Goal: Task Accomplishment & Management: Complete application form

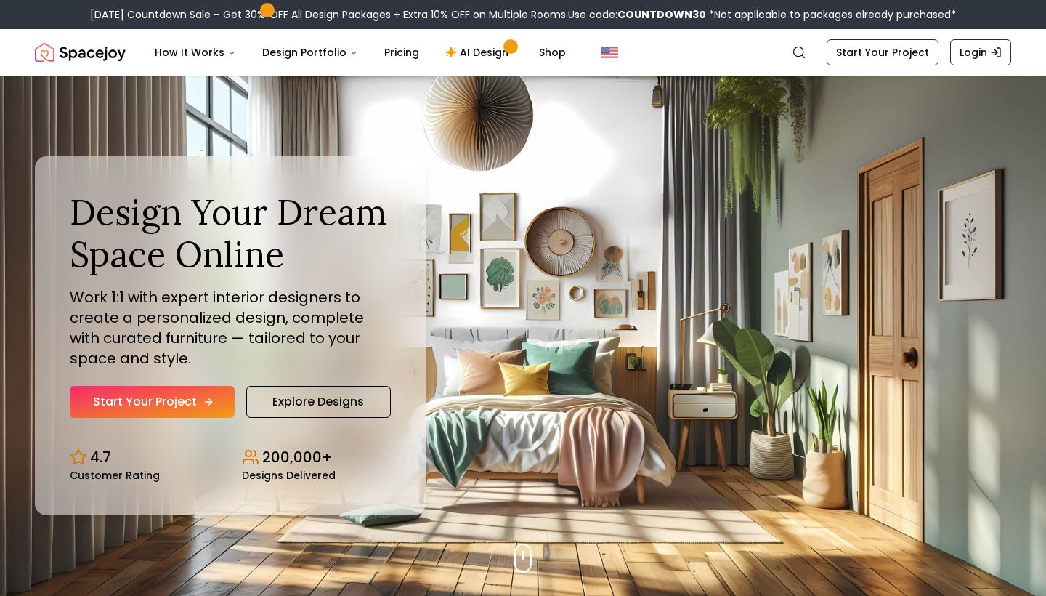
click at [185, 406] on link "Start Your Project" at bounding box center [152, 402] width 165 height 32
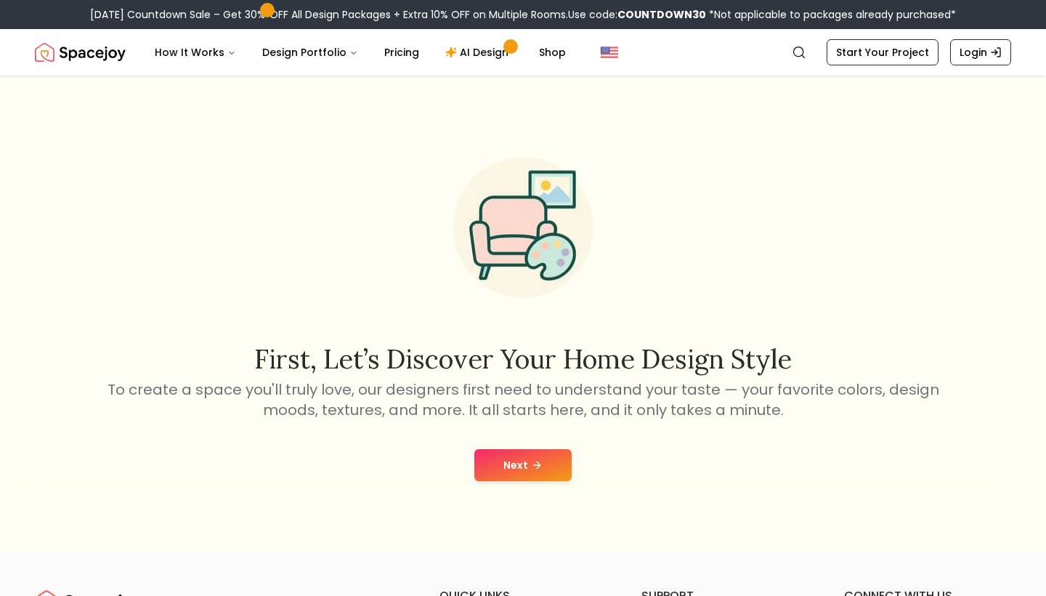
click at [509, 458] on button "Next" at bounding box center [523, 465] width 97 height 32
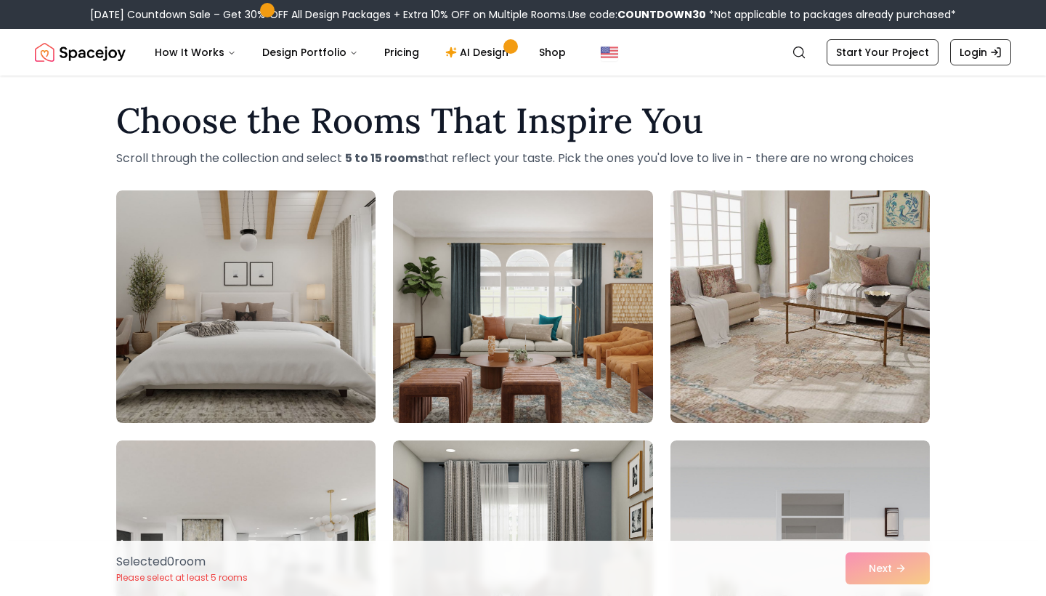
scroll to position [14, 0]
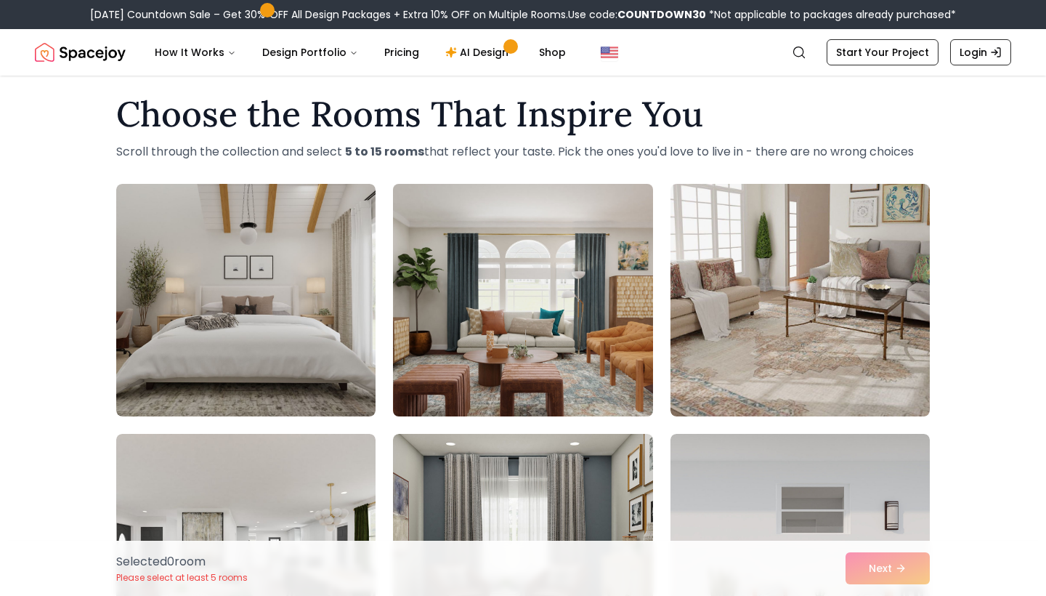
click at [469, 241] on img at bounding box center [523, 300] width 273 height 244
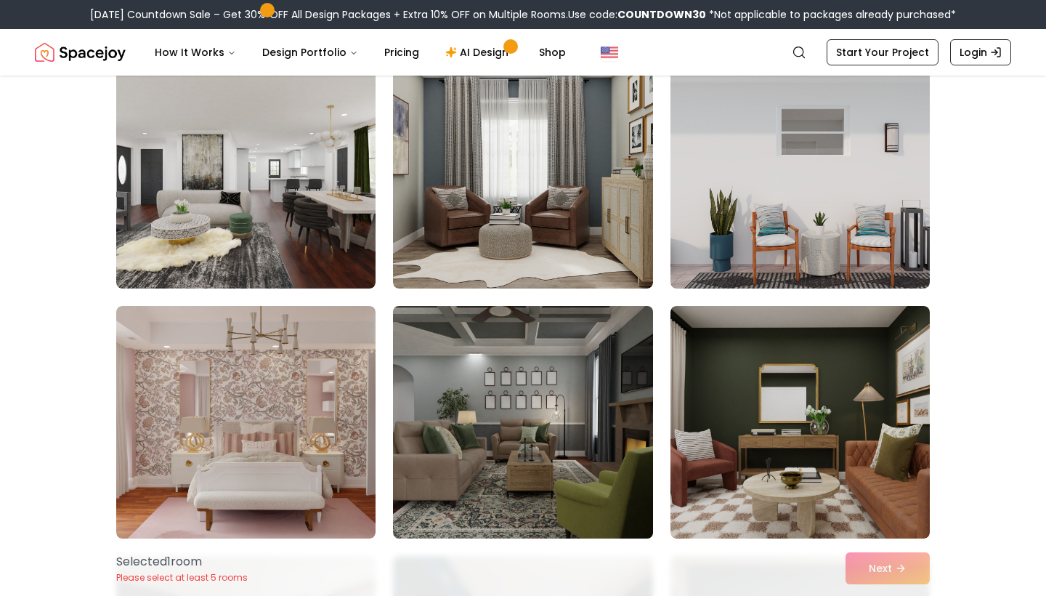
scroll to position [400, 0]
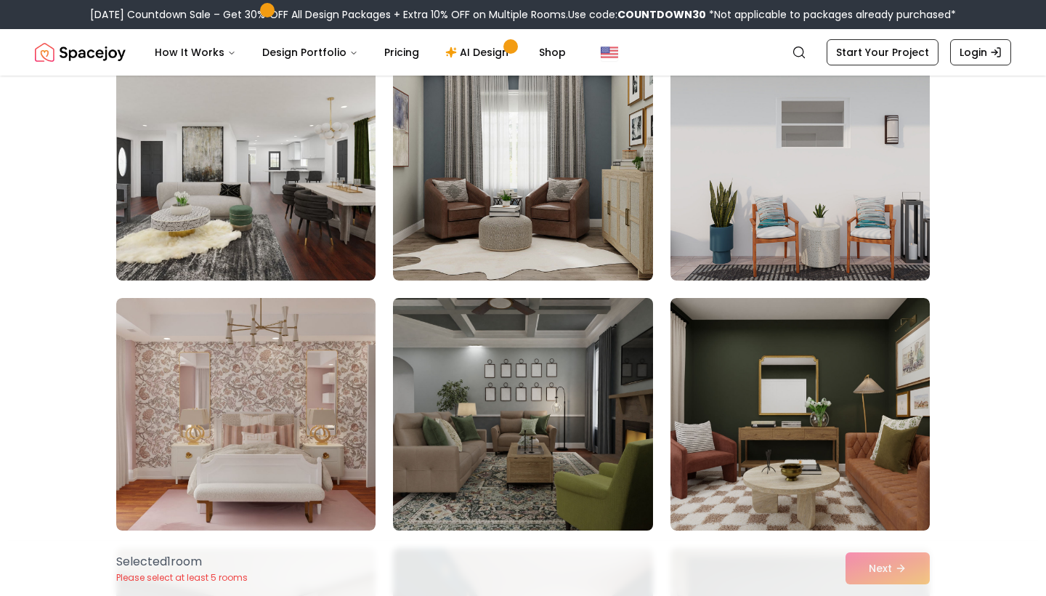
click at [598, 374] on img at bounding box center [523, 414] width 273 height 244
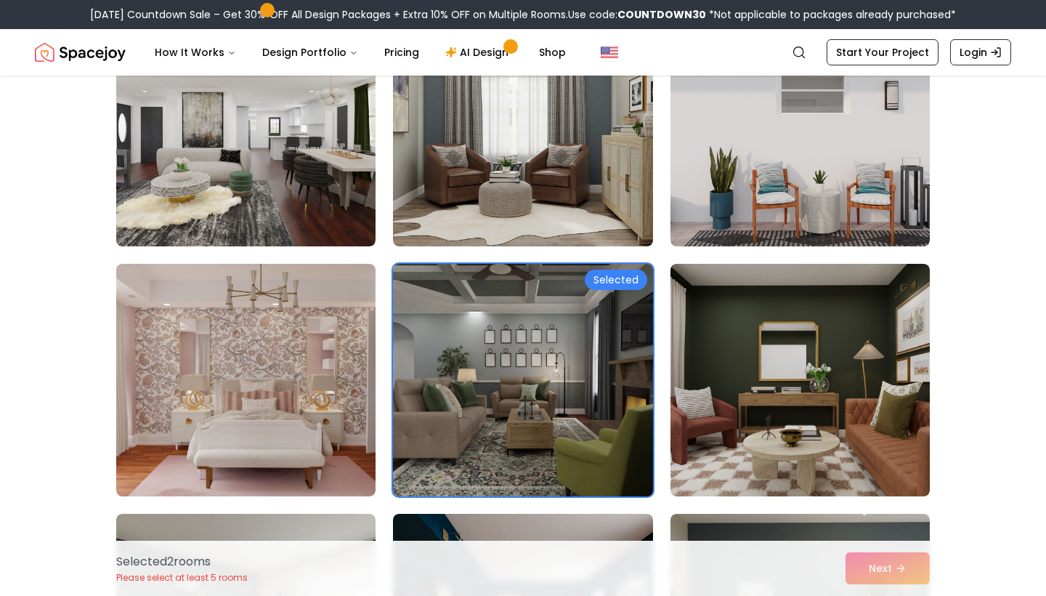
scroll to position [437, 0]
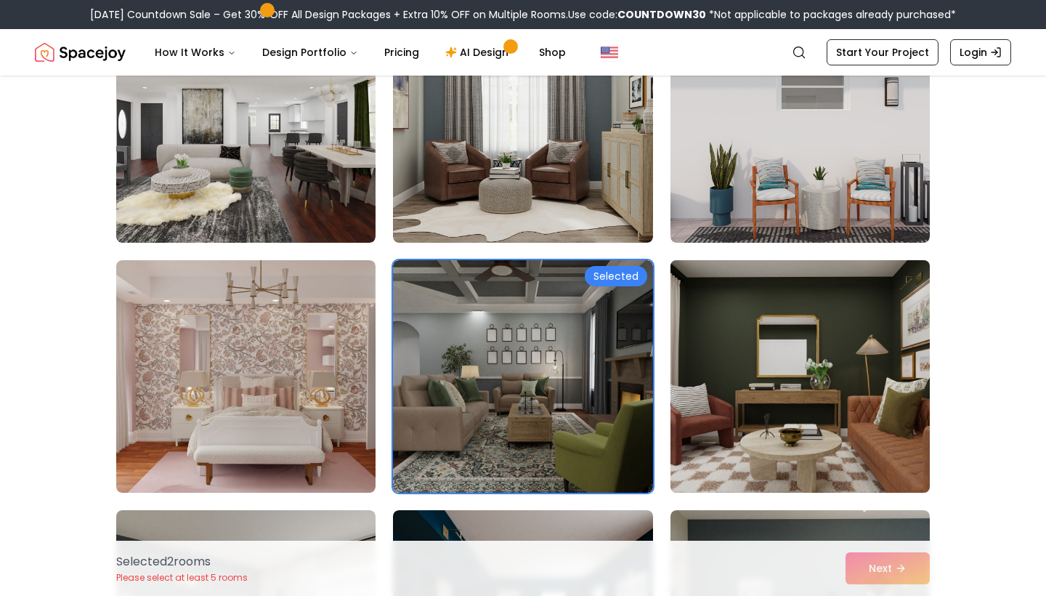
click at [776, 375] on img at bounding box center [800, 376] width 273 height 244
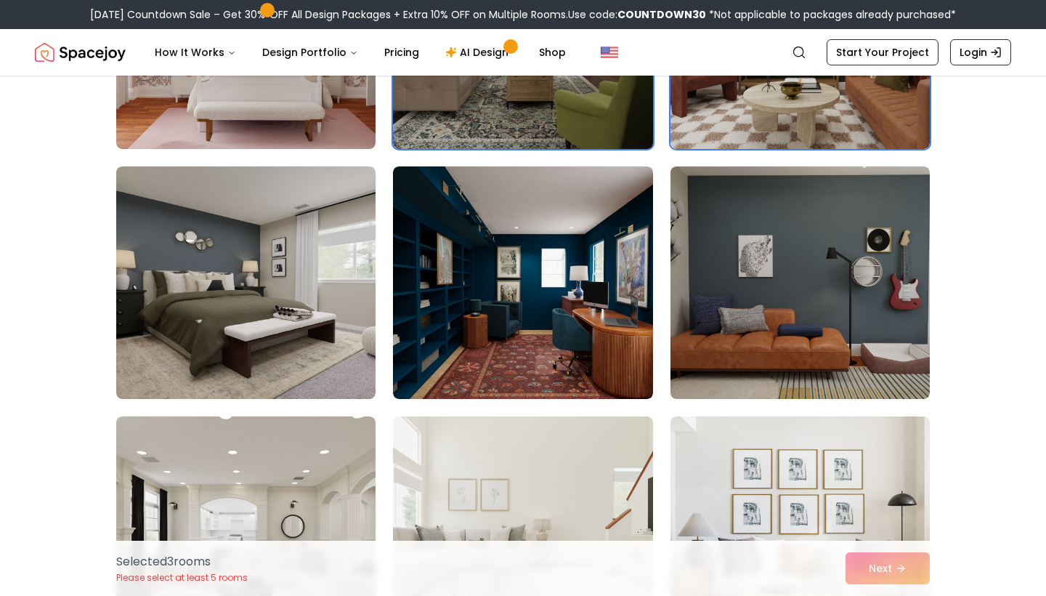
scroll to position [783, 0]
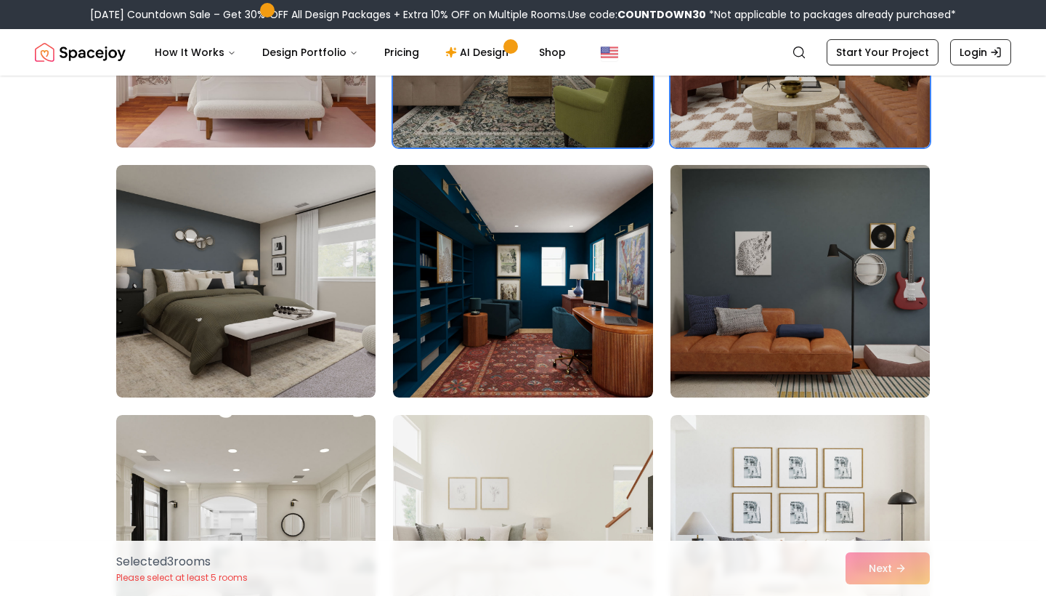
click at [748, 334] on img at bounding box center [800, 281] width 273 height 244
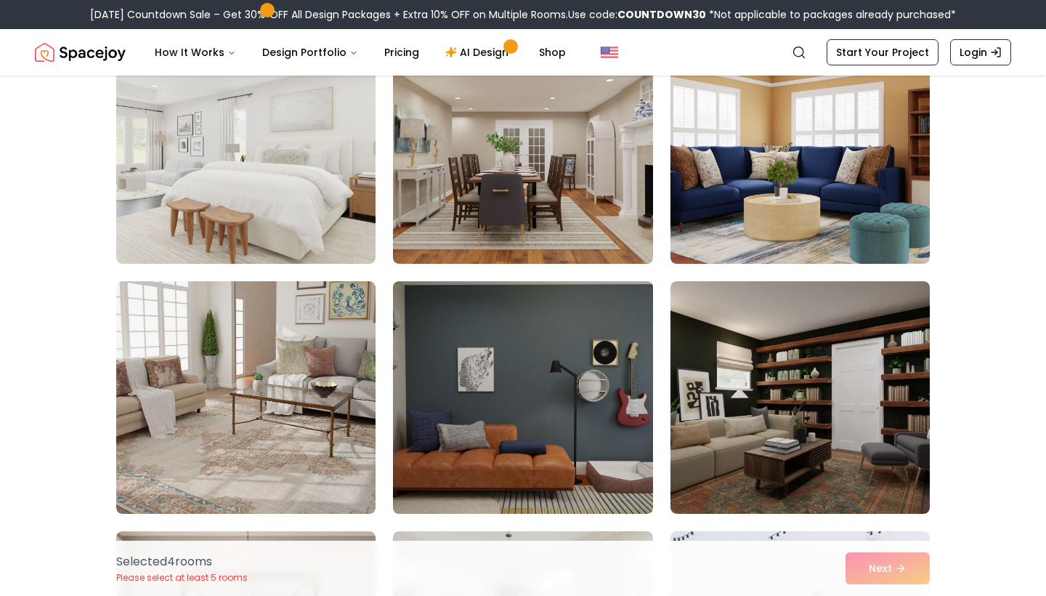
scroll to position [1667, 0]
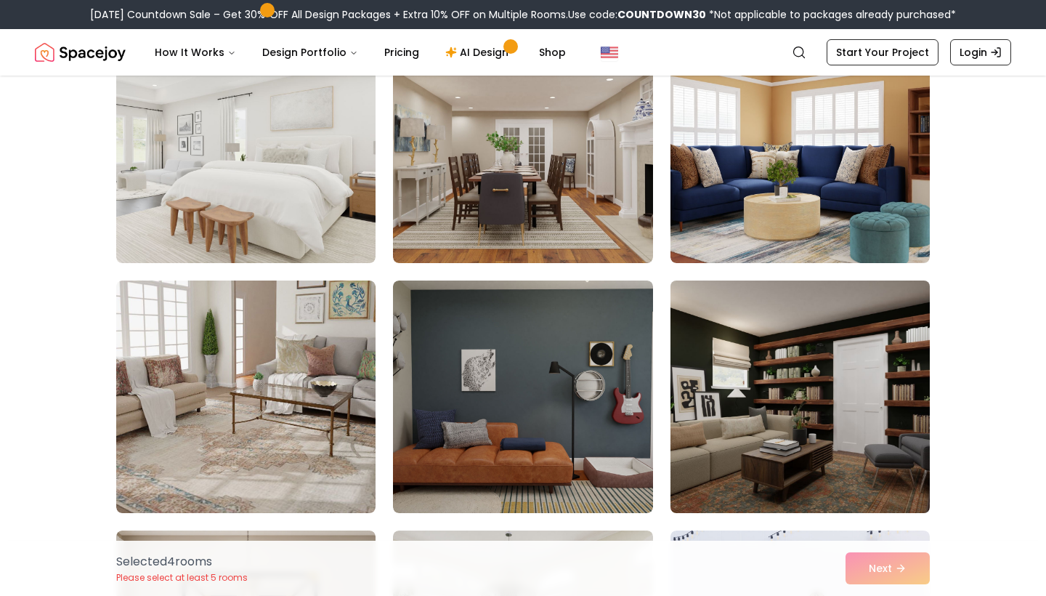
click at [778, 421] on img at bounding box center [800, 397] width 273 height 244
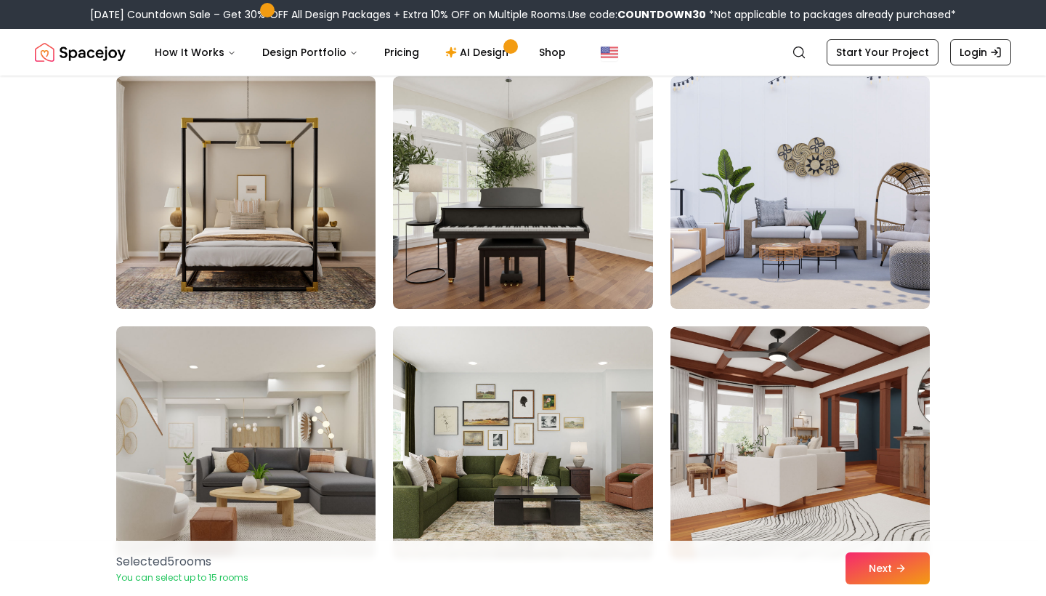
scroll to position [2123, 0]
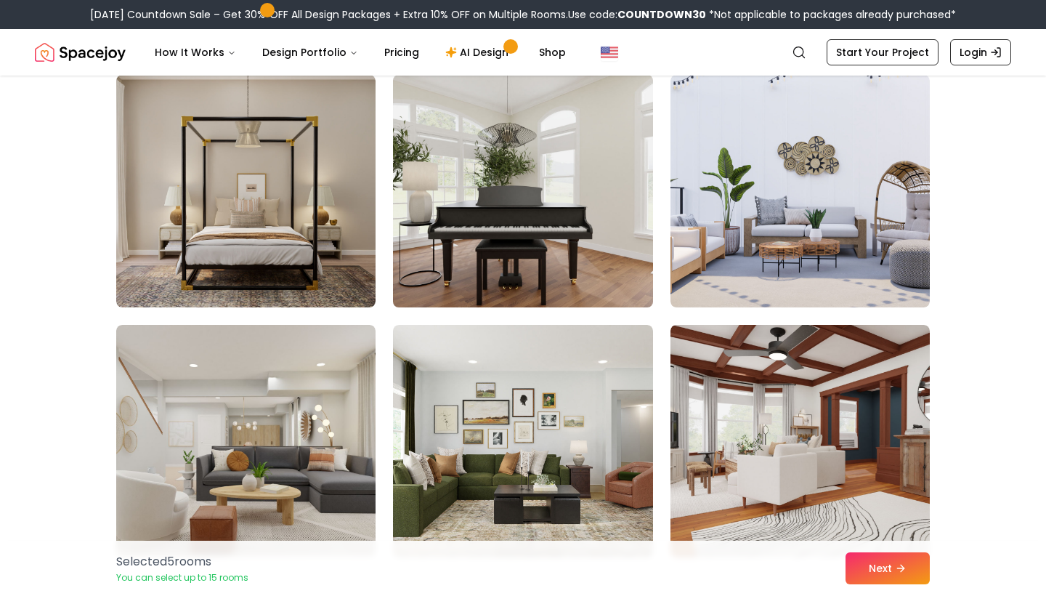
click at [558, 246] on img at bounding box center [523, 191] width 273 height 244
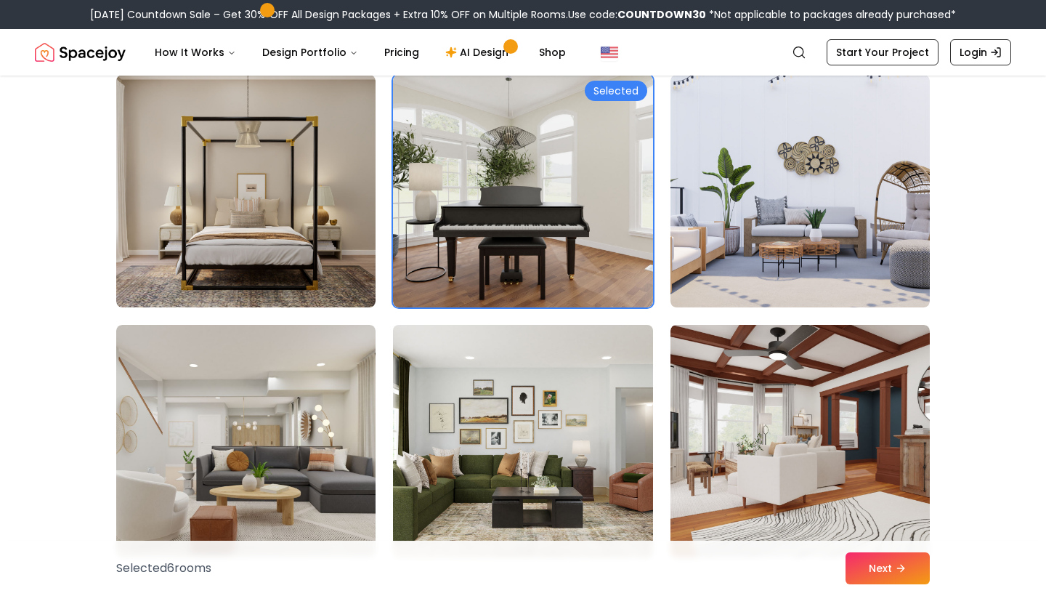
click at [562, 467] on img at bounding box center [523, 441] width 273 height 244
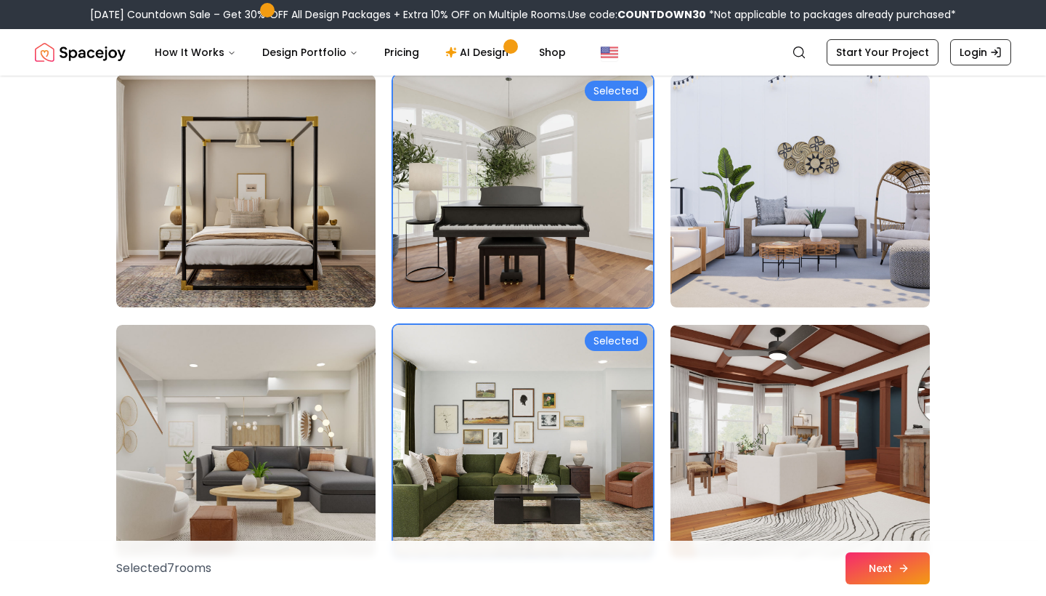
click at [921, 562] on button "Next" at bounding box center [888, 568] width 84 height 32
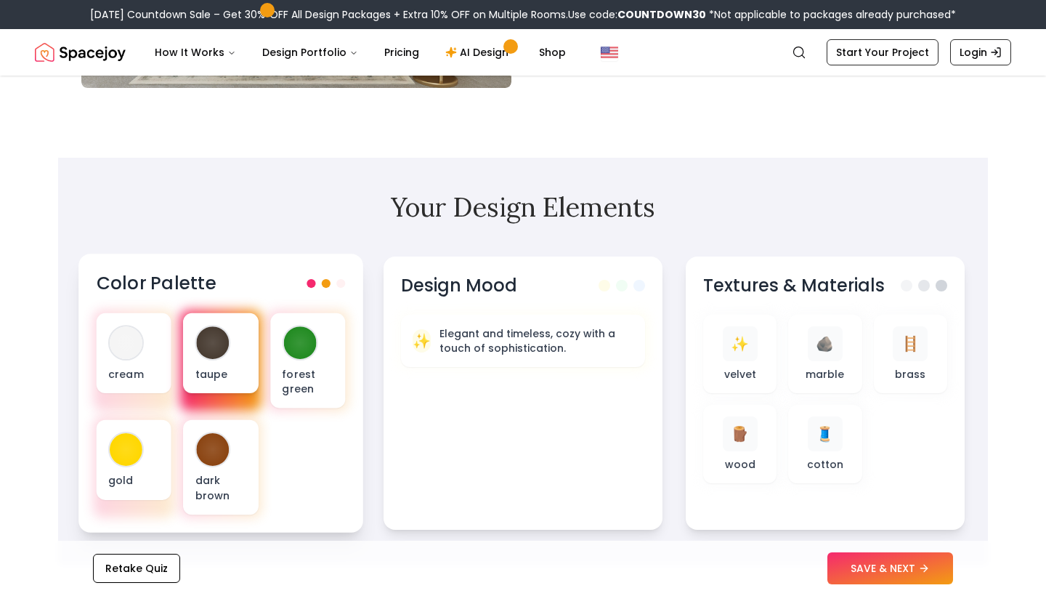
scroll to position [356, 0]
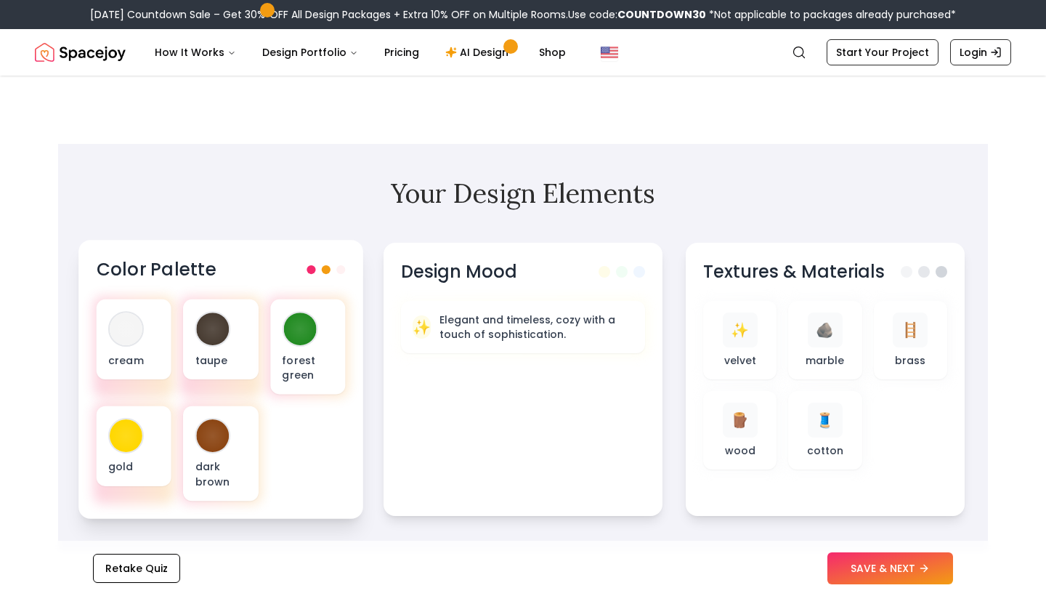
click at [327, 269] on span at bounding box center [326, 269] width 9 height 9
click at [121, 456] on div "gold" at bounding box center [134, 446] width 75 height 80
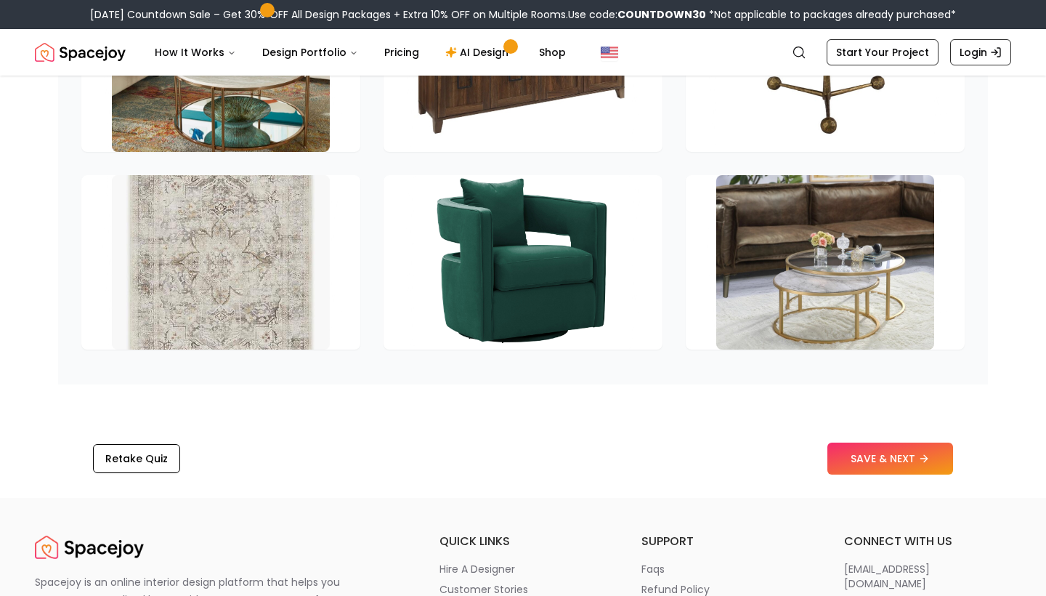
scroll to position [2052, 0]
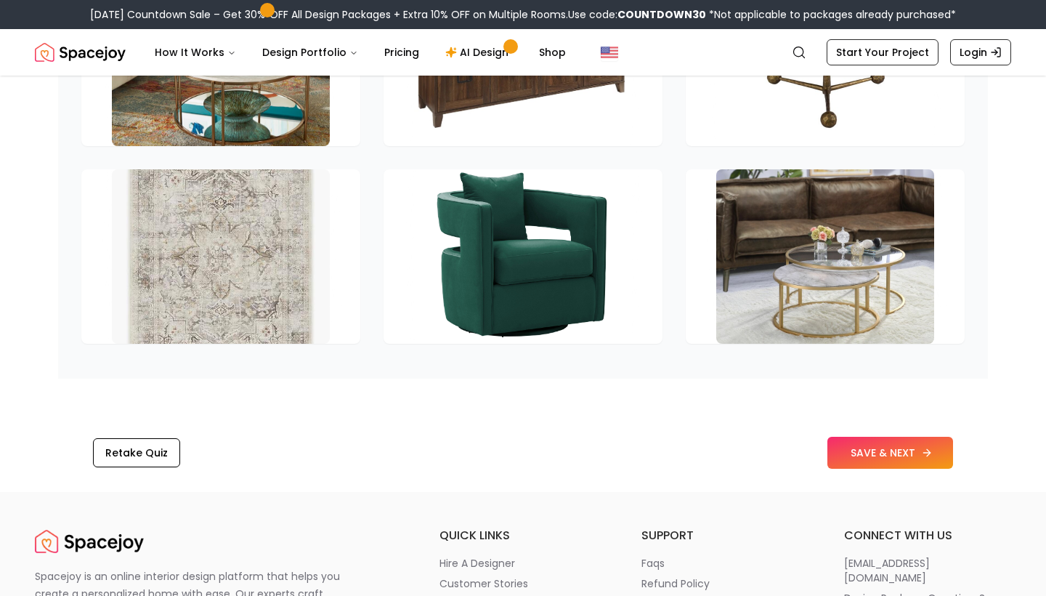
click at [846, 446] on button "SAVE & NEXT" at bounding box center [891, 453] width 126 height 32
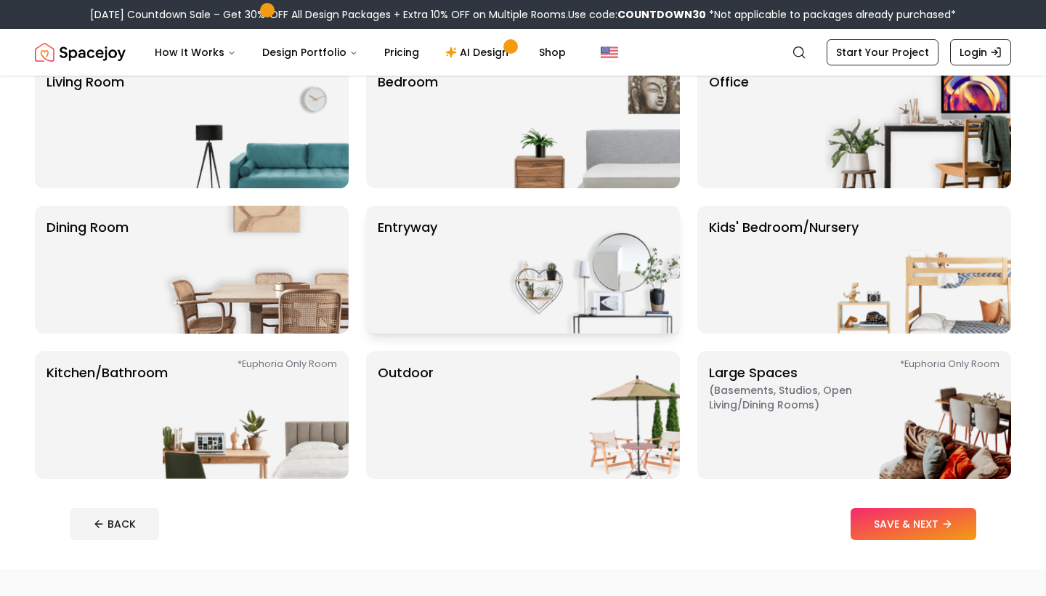
scroll to position [140, 0]
click at [198, 393] on img at bounding box center [256, 415] width 186 height 128
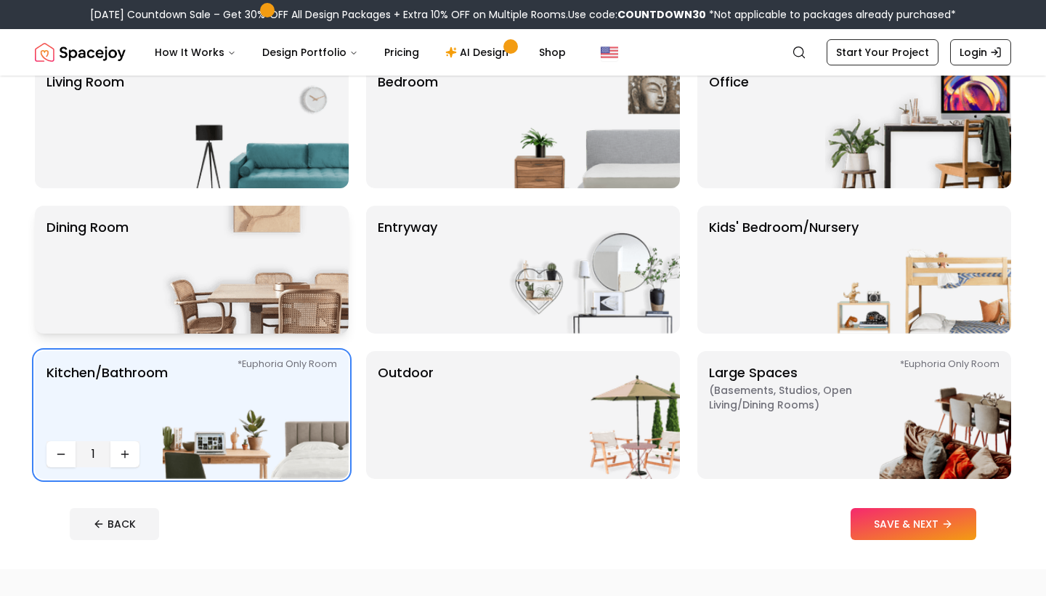
click at [289, 260] on img at bounding box center [256, 270] width 186 height 128
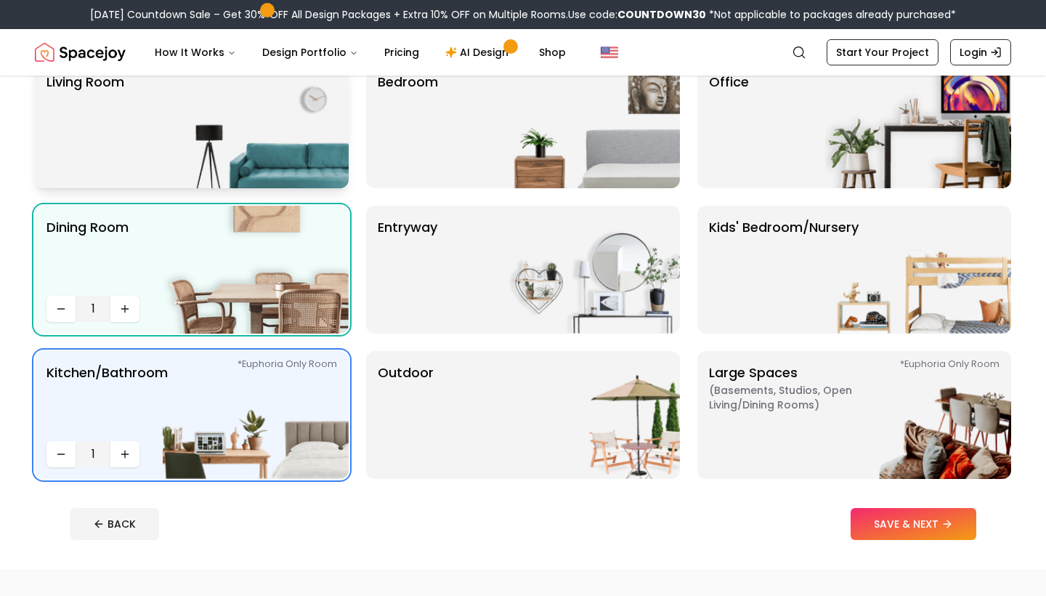
click at [247, 177] on img at bounding box center [256, 124] width 186 height 128
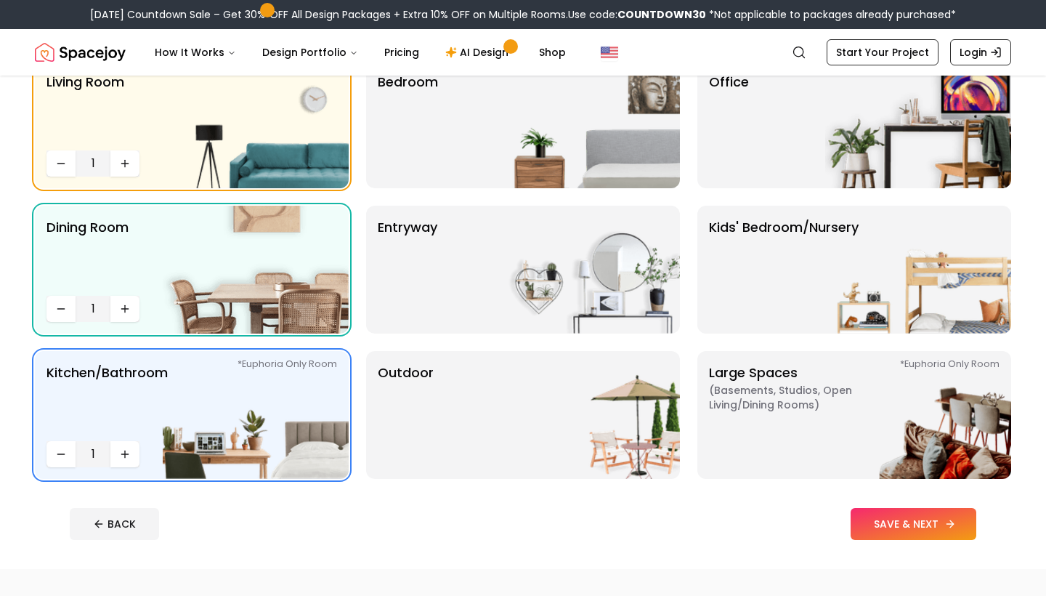
click at [871, 519] on button "SAVE & NEXT" at bounding box center [914, 524] width 126 height 32
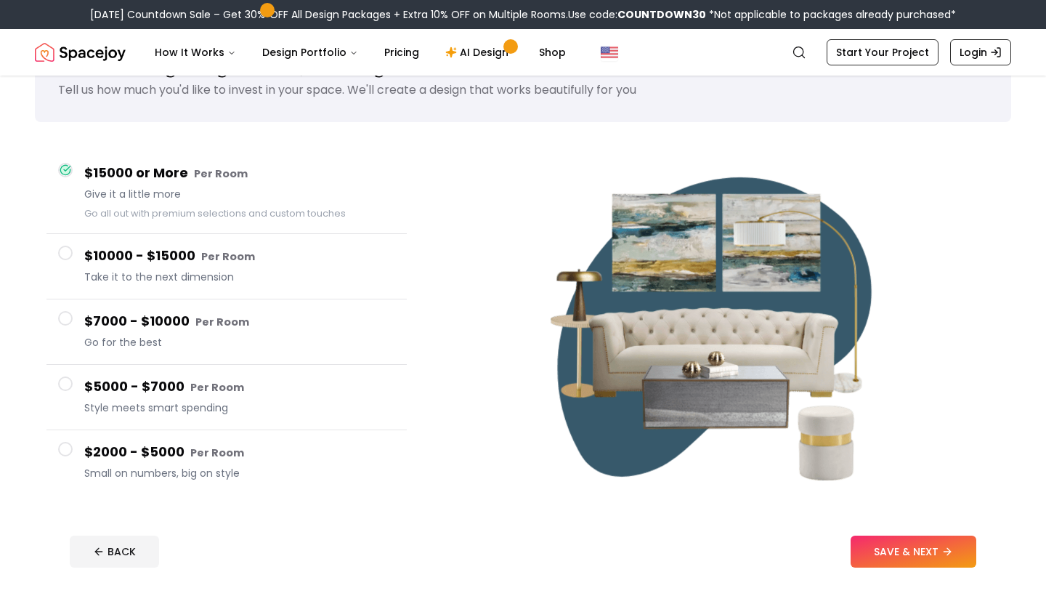
scroll to position [64, 0]
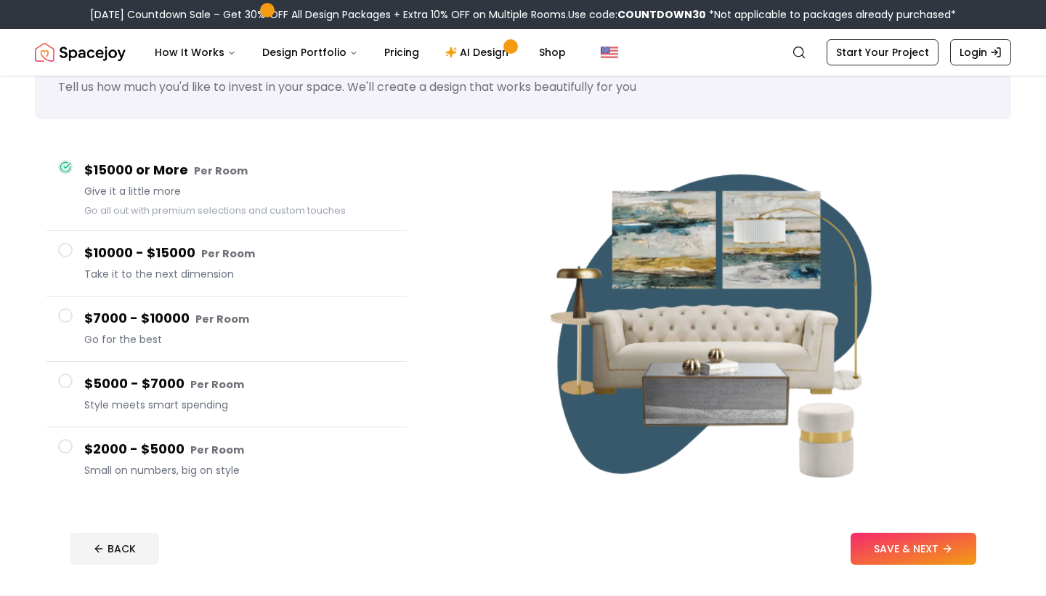
click at [70, 382] on span at bounding box center [65, 381] width 15 height 15
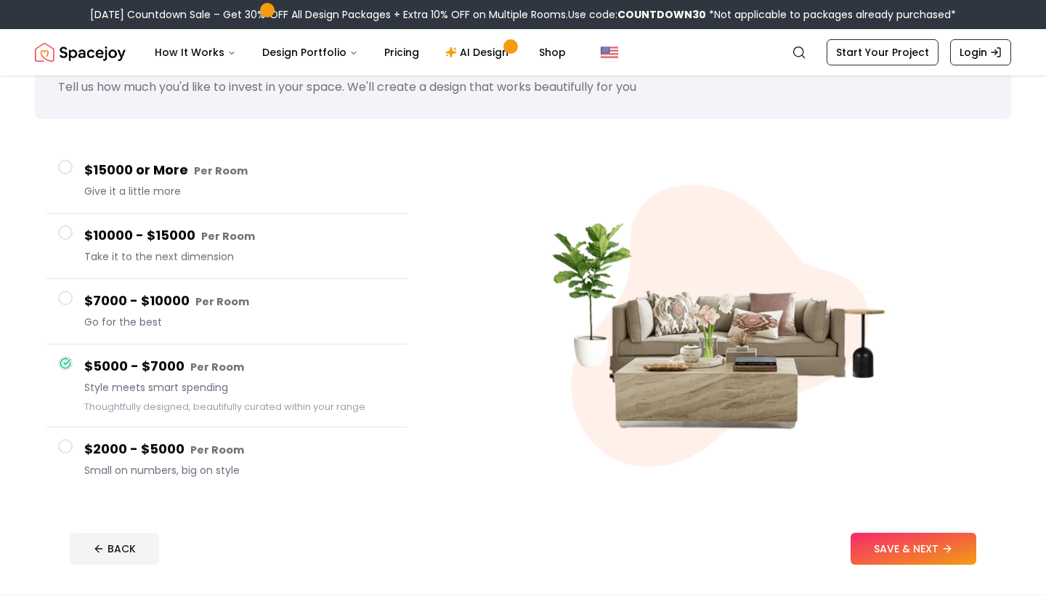
click at [59, 445] on span at bounding box center [65, 446] width 15 height 15
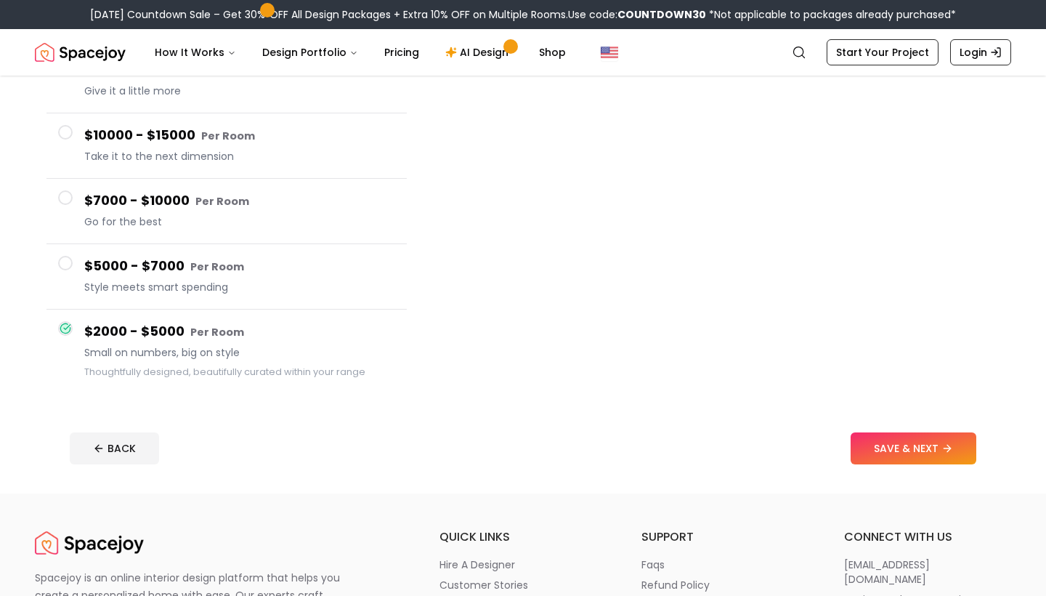
scroll to position [179, 0]
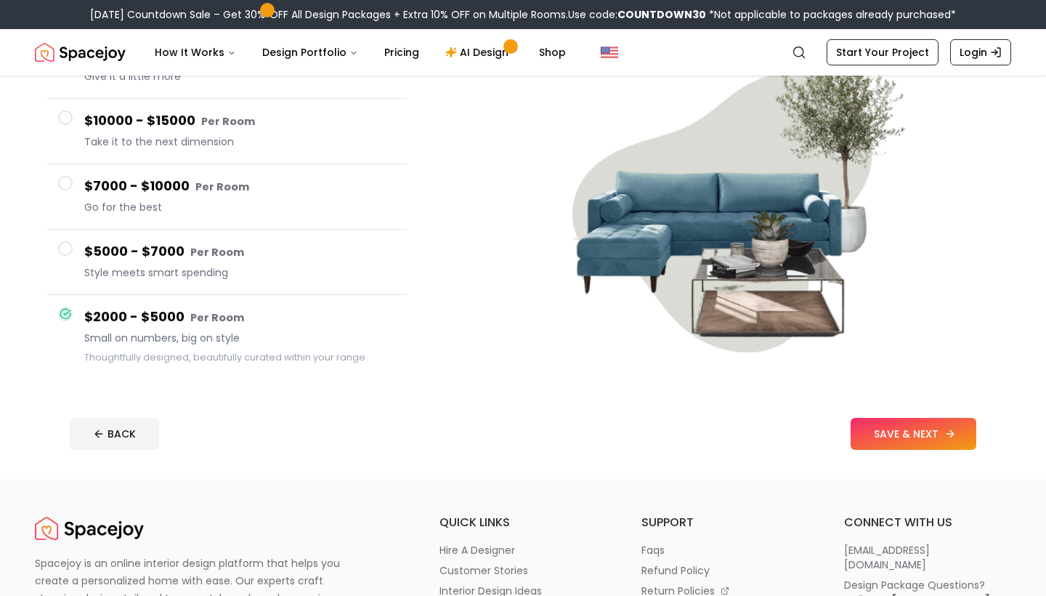
click at [905, 439] on button "SAVE & NEXT" at bounding box center [914, 434] width 126 height 32
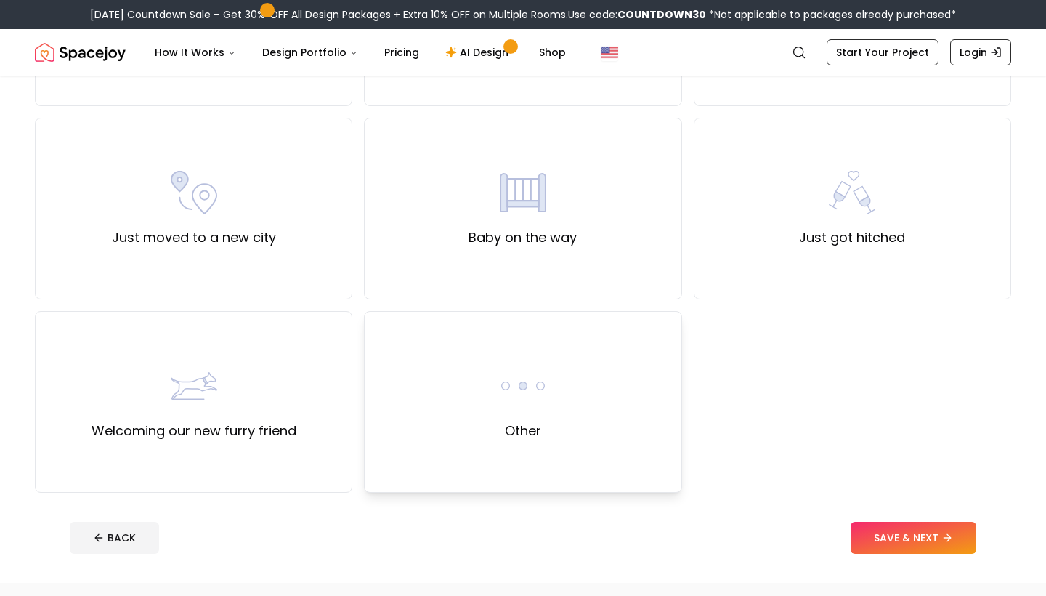
scroll to position [472, 0]
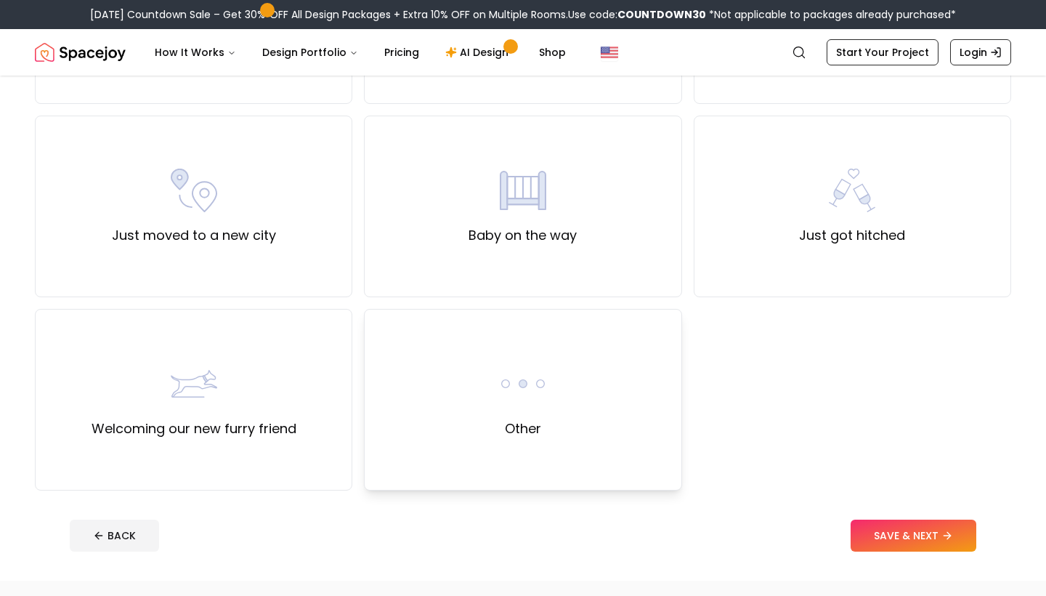
click at [521, 406] on img at bounding box center [523, 383] width 47 height 47
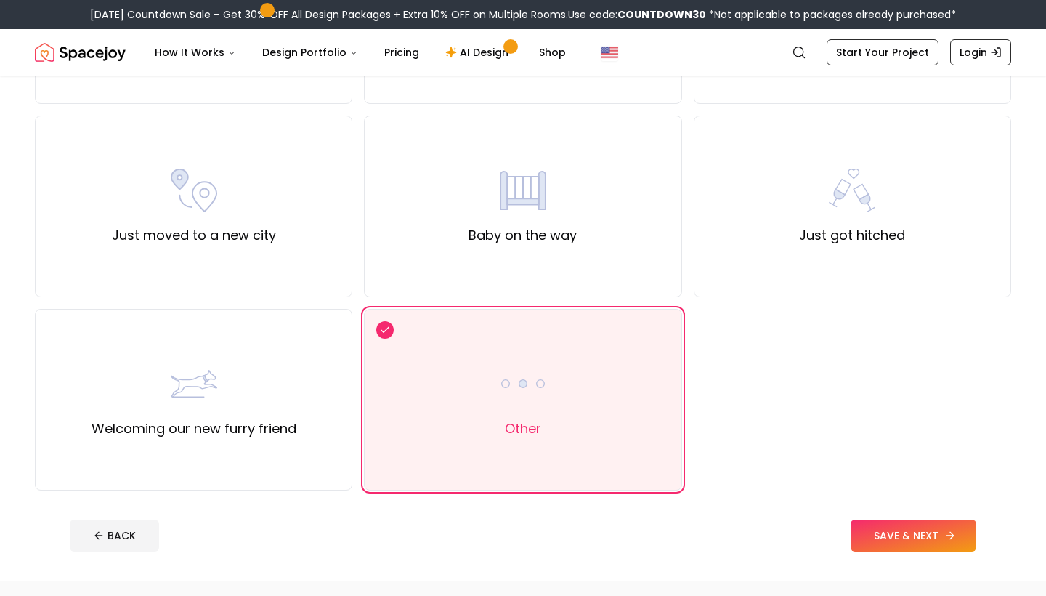
click at [862, 522] on button "SAVE & NEXT" at bounding box center [914, 536] width 126 height 32
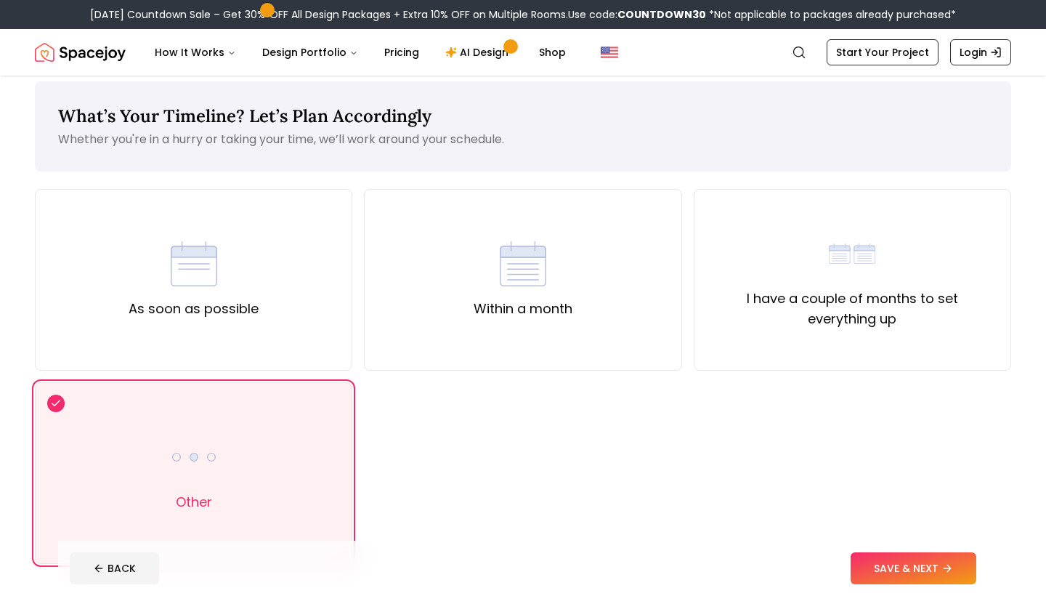
scroll to position [12, 0]
click at [804, 338] on div "I have a couple of months to set everything up" at bounding box center [853, 279] width 318 height 182
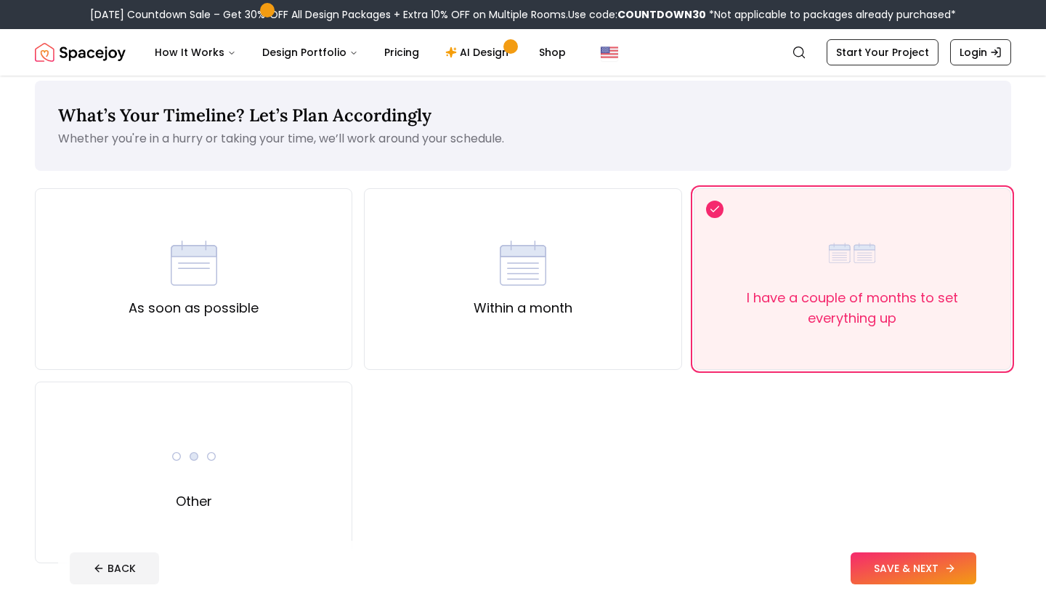
click at [875, 569] on button "SAVE & NEXT" at bounding box center [914, 568] width 126 height 32
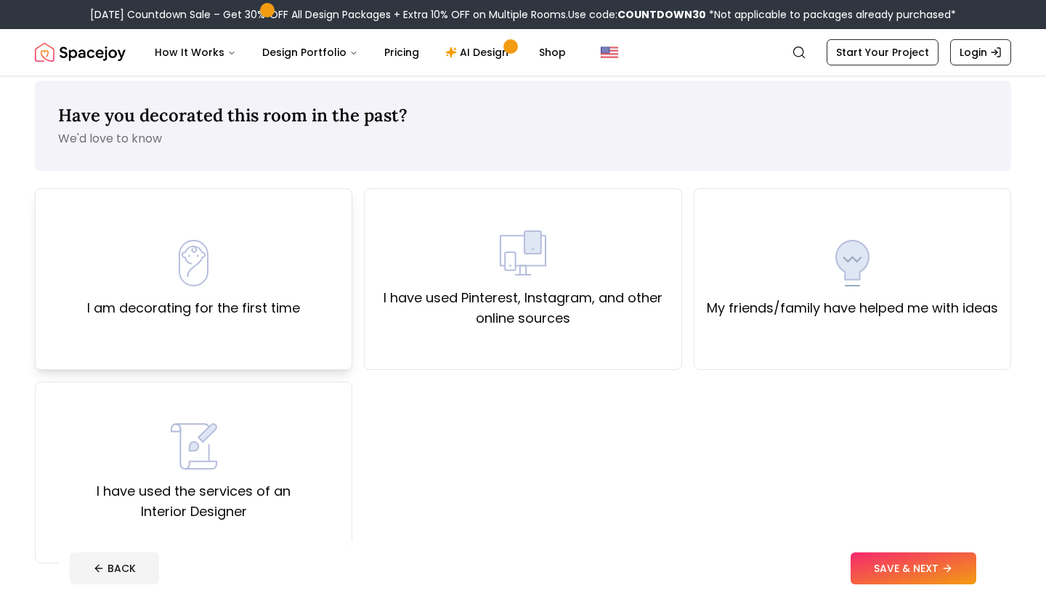
click at [285, 249] on div "I am decorating for the first time" at bounding box center [193, 279] width 213 height 78
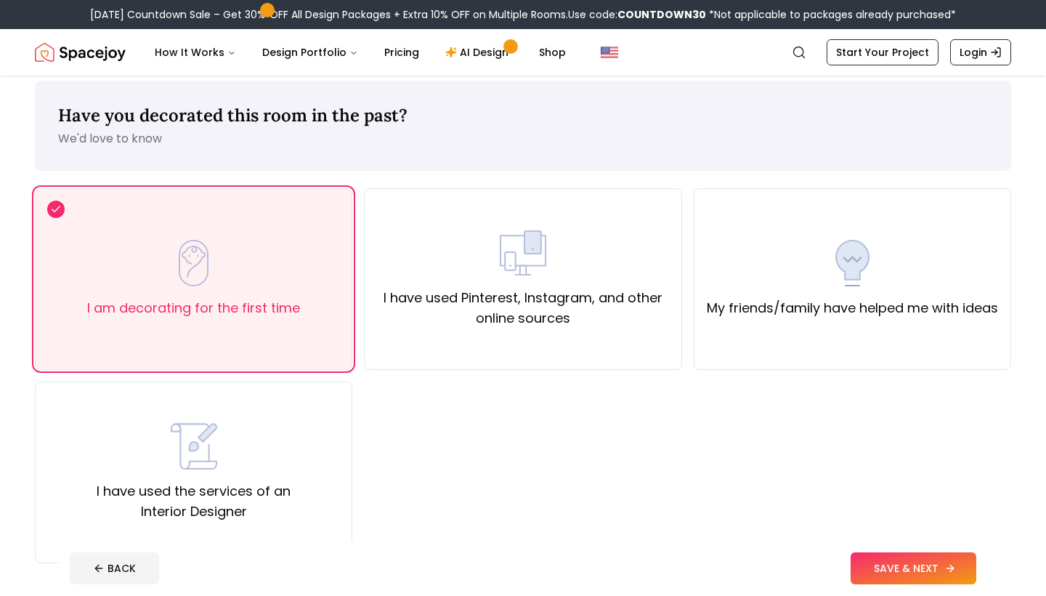
click at [860, 558] on button "SAVE & NEXT" at bounding box center [914, 568] width 126 height 32
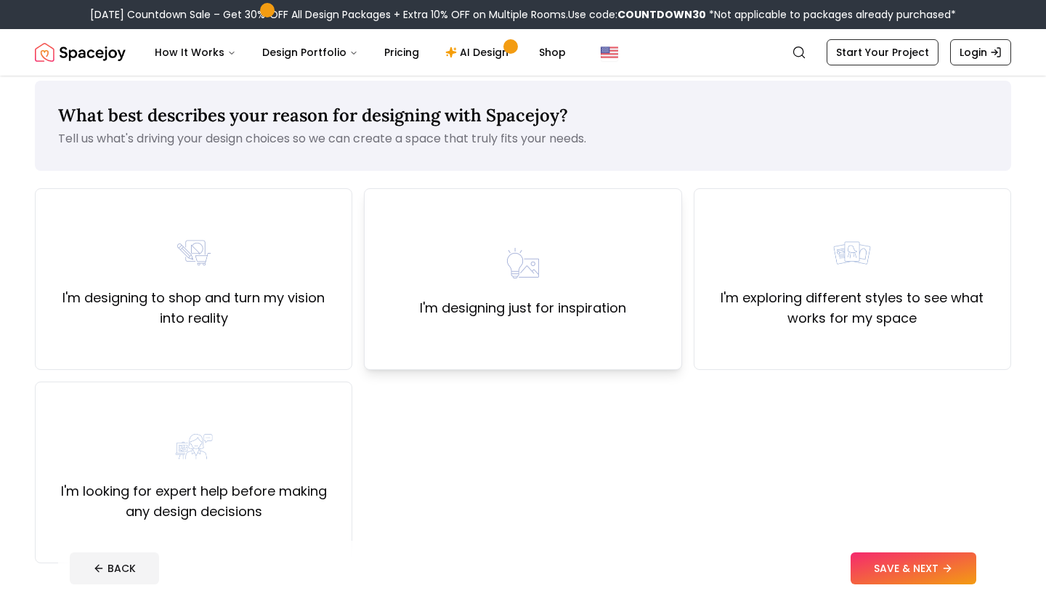
click at [549, 307] on label "I'm designing just for inspiration" at bounding box center [523, 308] width 206 height 20
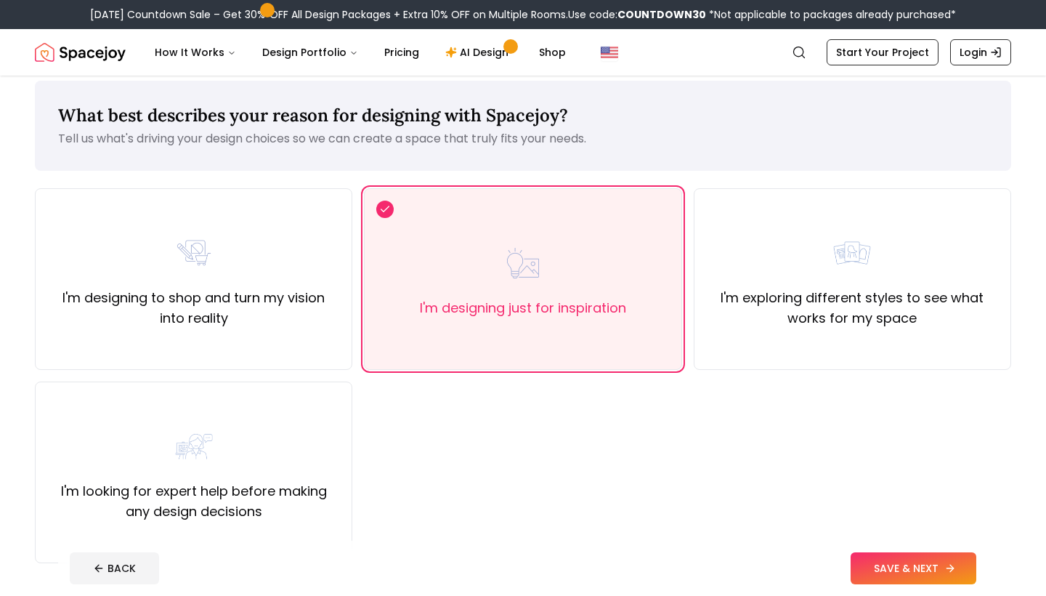
click at [858, 561] on button "SAVE & NEXT" at bounding box center [914, 568] width 126 height 32
